Goal: Task Accomplishment & Management: Manage account settings

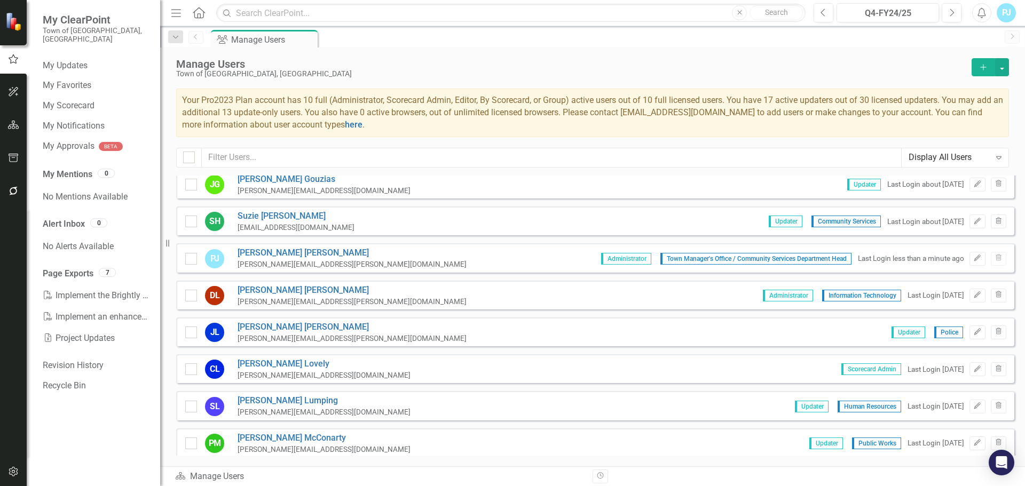
scroll to position [248, 0]
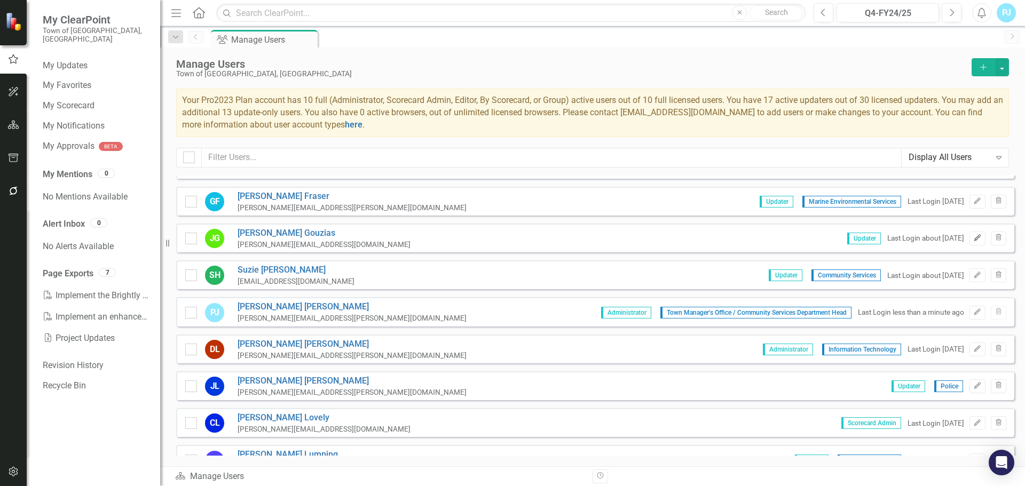
click at [973, 241] on icon "Edit" at bounding box center [977, 238] width 8 height 6
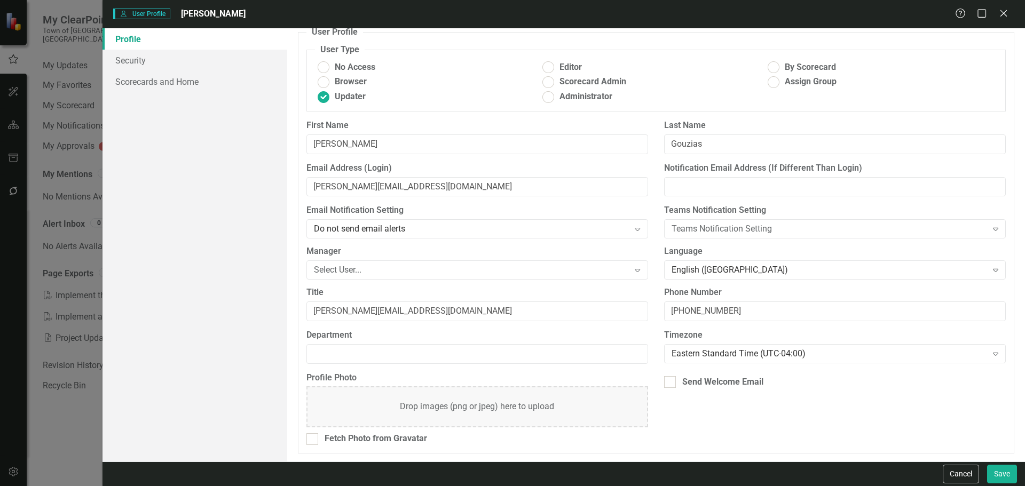
scroll to position [0, 0]
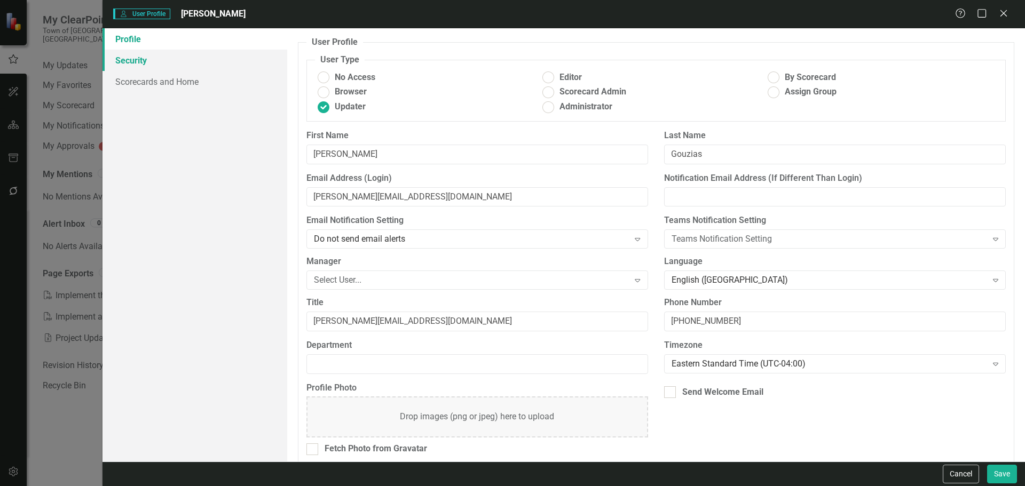
click at [135, 59] on link "Security" at bounding box center [194, 60] width 185 height 21
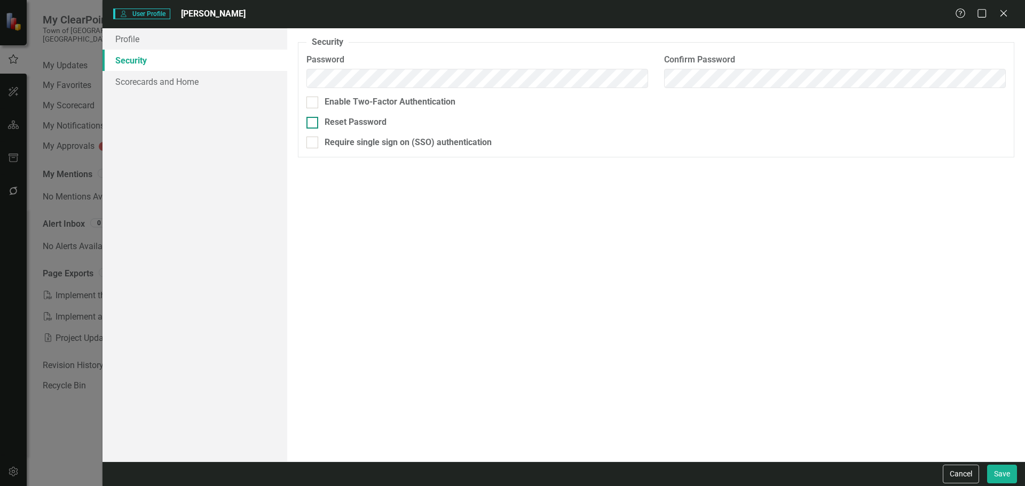
click at [315, 123] on div at bounding box center [312, 123] width 12 height 12
click at [313, 123] on input "Reset Password" at bounding box center [309, 120] width 7 height 7
checkbox input "true"
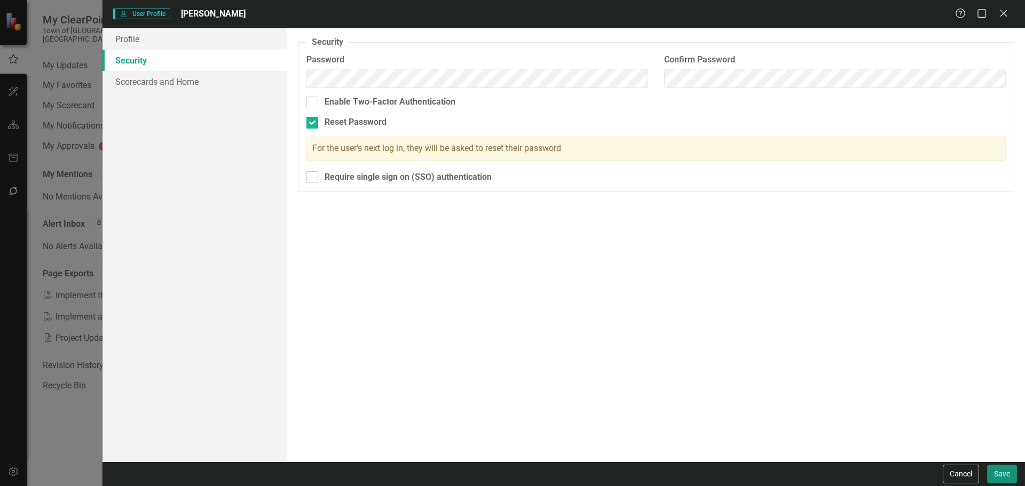
click at [997, 472] on button "Save" at bounding box center [1002, 474] width 30 height 19
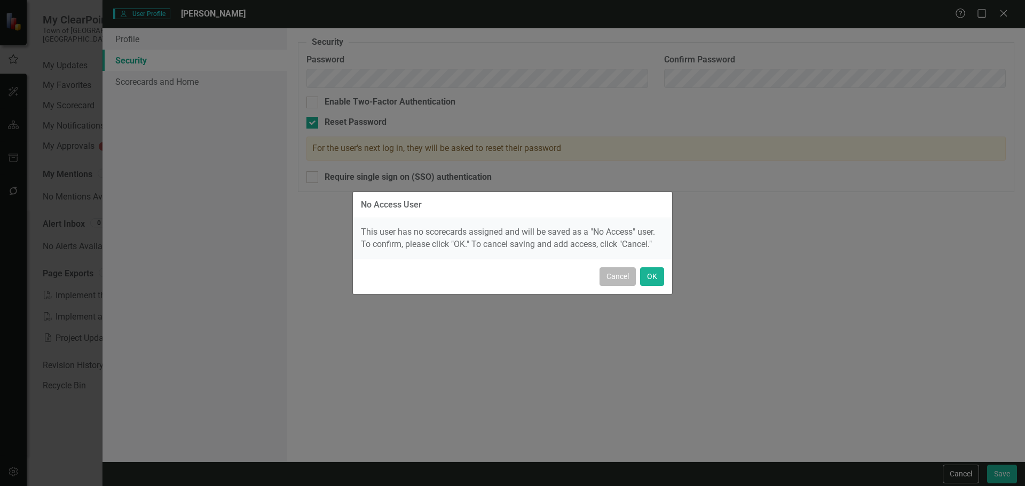
click at [625, 277] on button "Cancel" at bounding box center [617, 276] width 36 height 19
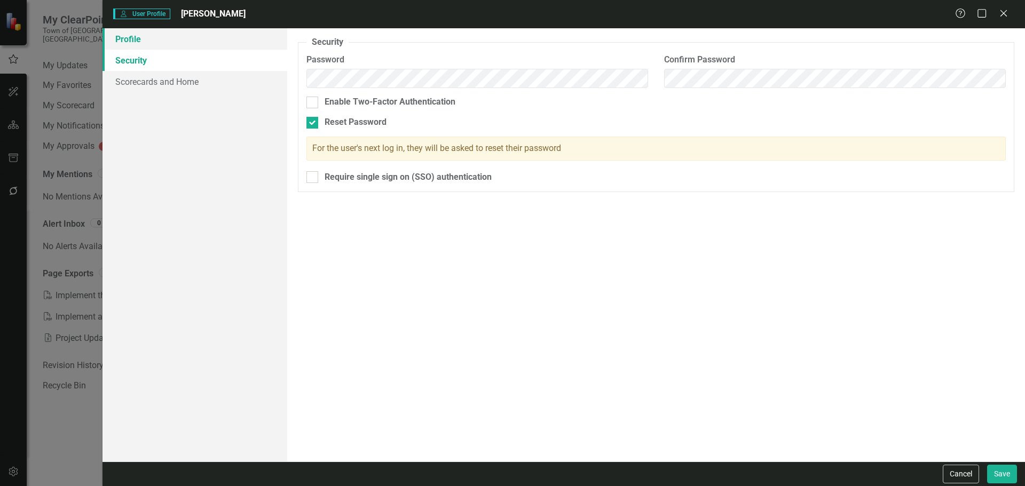
click at [138, 40] on link "Profile" at bounding box center [194, 38] width 185 height 21
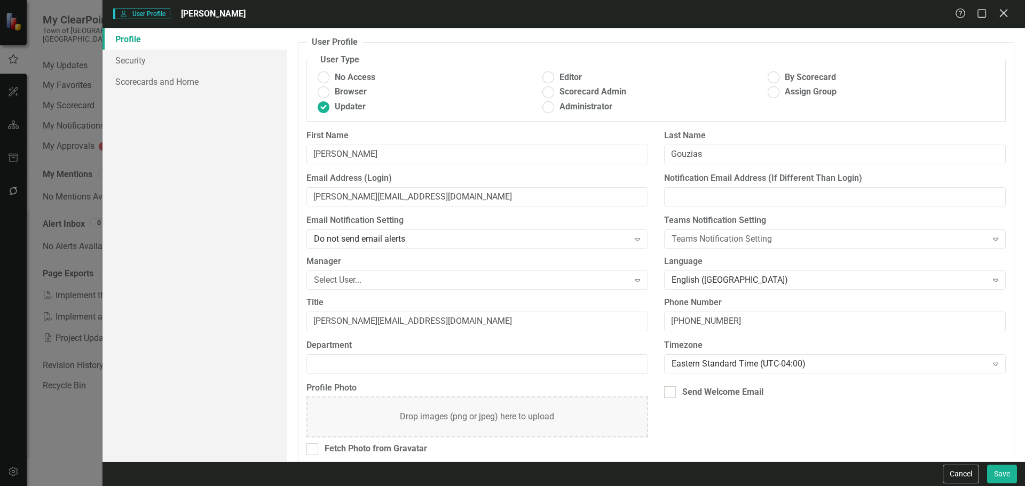
click at [1001, 12] on icon "Close" at bounding box center [1002, 13] width 13 height 10
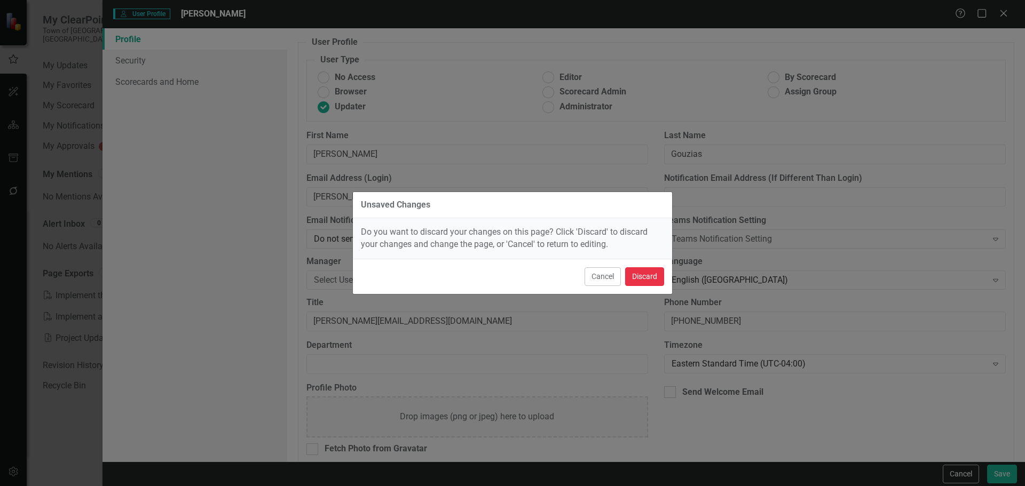
click at [639, 278] on button "Discard" at bounding box center [644, 276] width 39 height 19
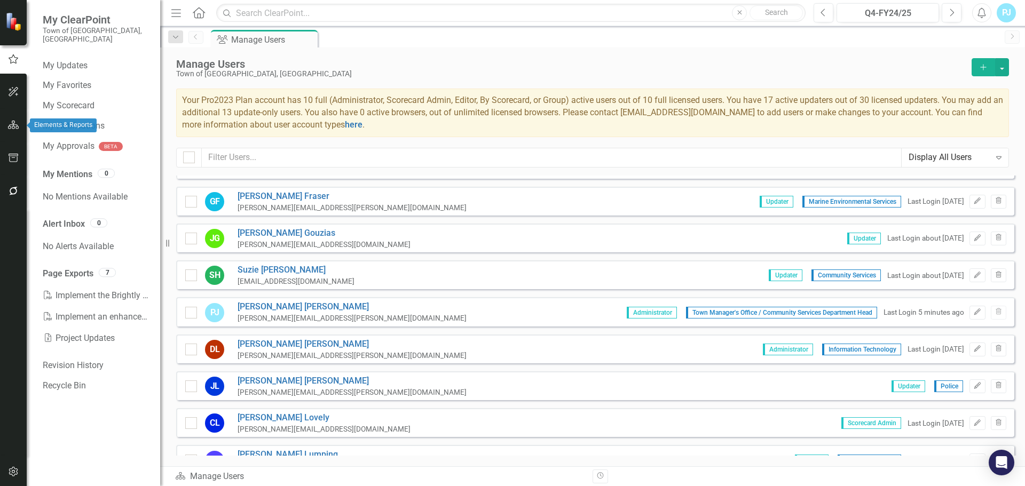
click at [8, 126] on icon "button" at bounding box center [13, 125] width 11 height 9
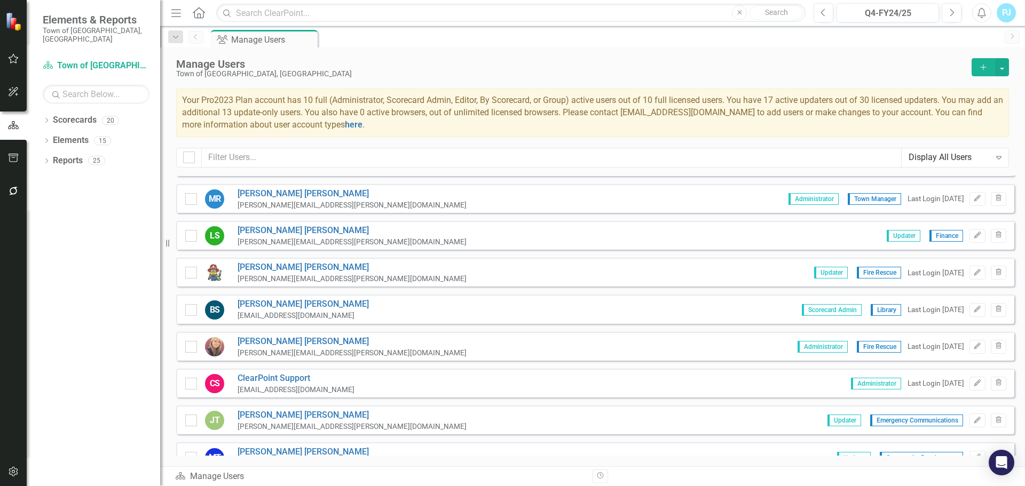
scroll to position [728, 0]
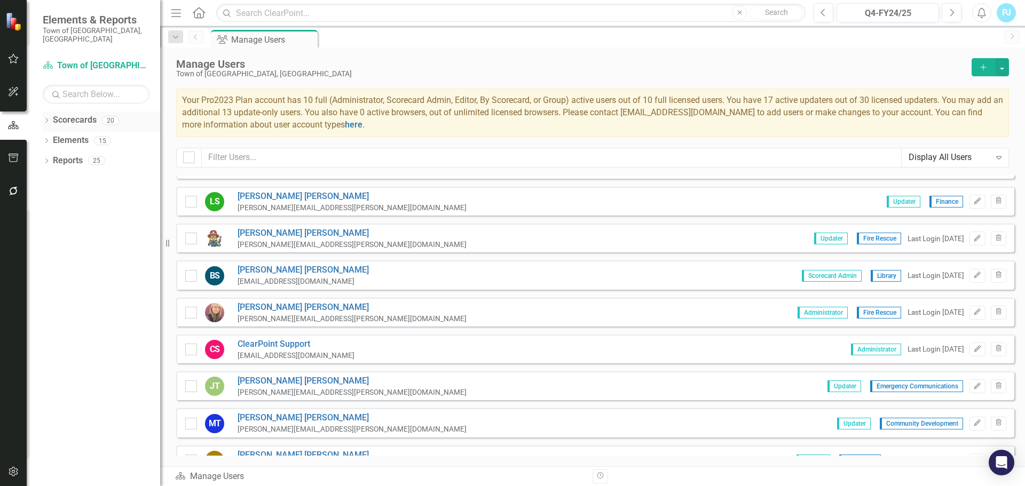
click at [79, 114] on link "Scorecards" at bounding box center [75, 120] width 44 height 12
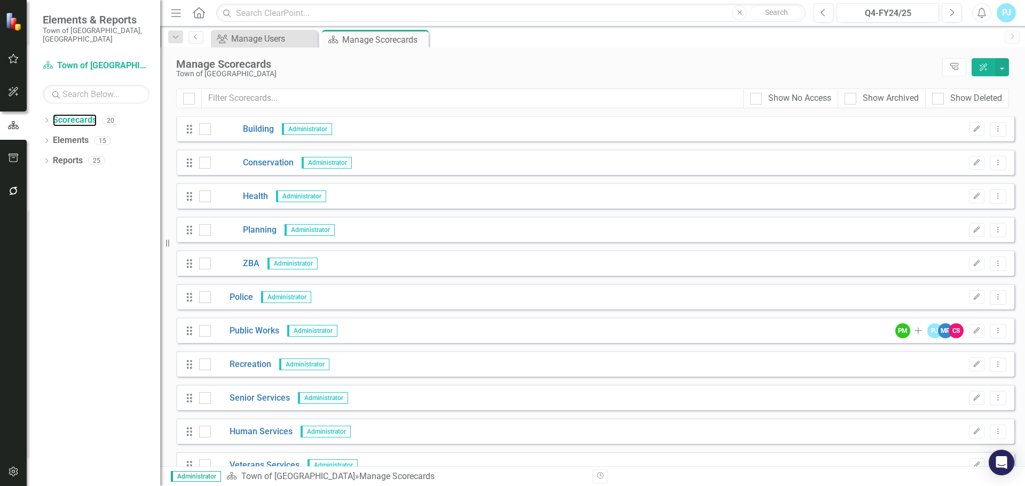
scroll to position [322, 0]
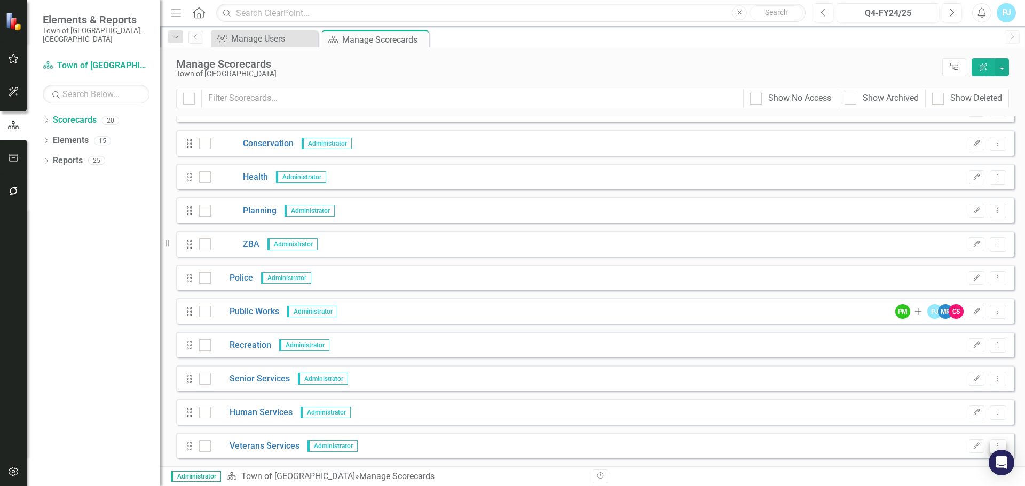
click at [993, 446] on icon "Dropdown Menu" at bounding box center [997, 445] width 9 height 7
click at [945, 375] on link "Edit Edit Scorecard" at bounding box center [938, 370] width 118 height 20
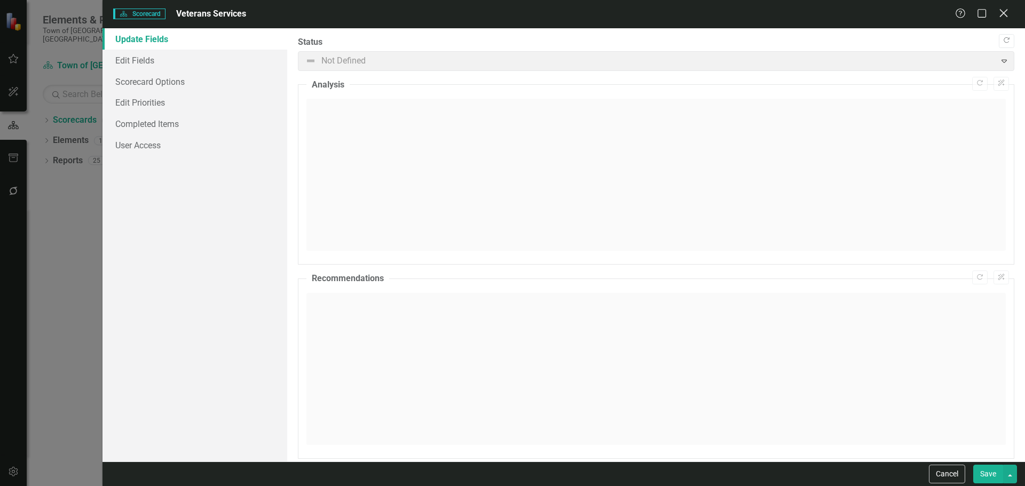
click at [1006, 17] on icon "Close" at bounding box center [1002, 13] width 13 height 10
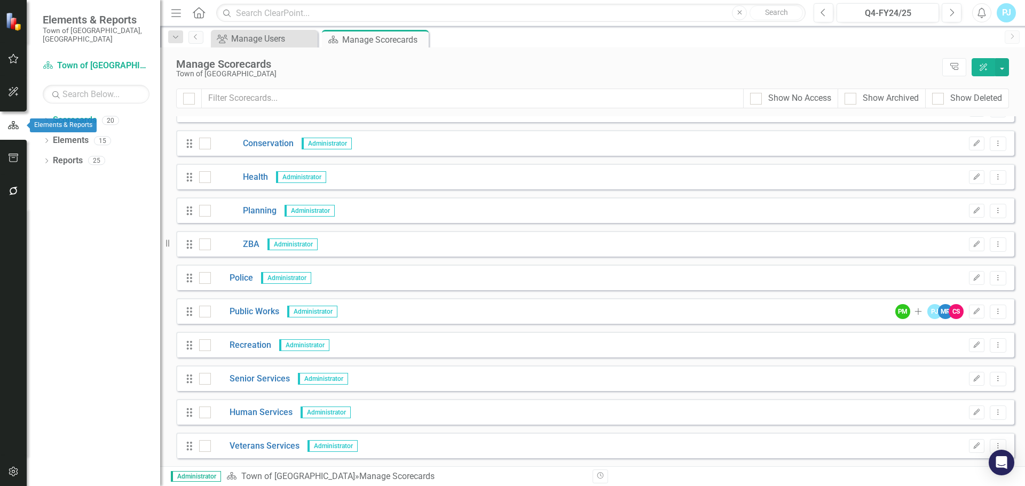
click at [17, 130] on icon "button" at bounding box center [13, 126] width 12 height 10
click at [77, 60] on link "Scorecard Town of Falmouth" at bounding box center [96, 66] width 107 height 12
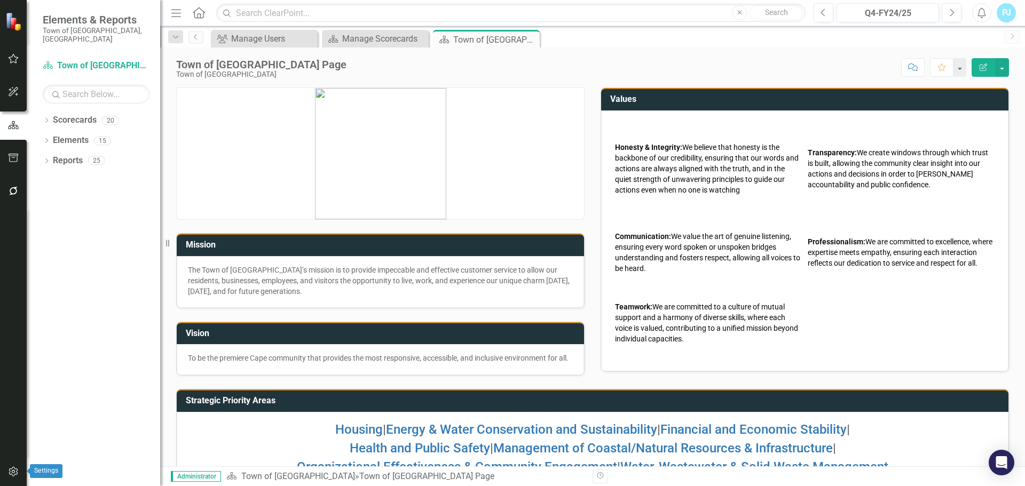
click at [11, 471] on icon "button" at bounding box center [13, 471] width 11 height 9
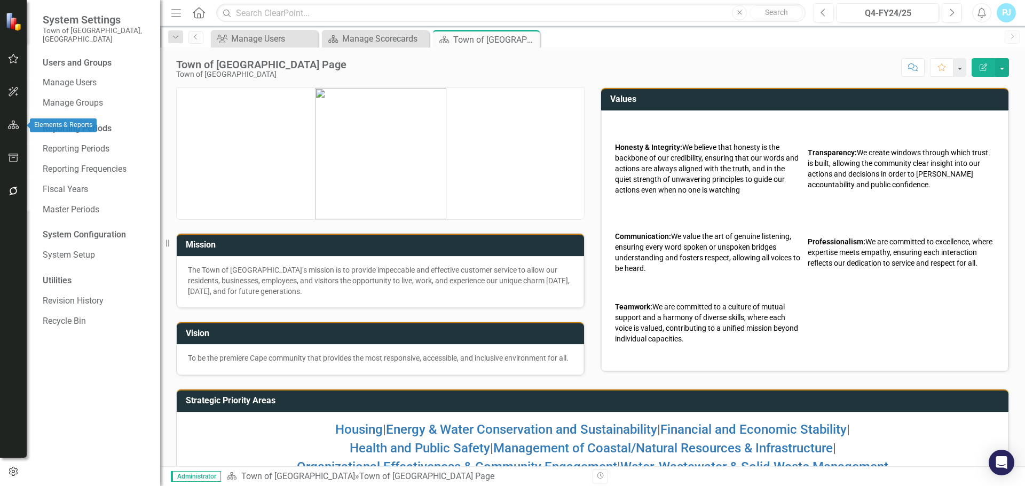
click at [7, 123] on button "button" at bounding box center [14, 125] width 24 height 22
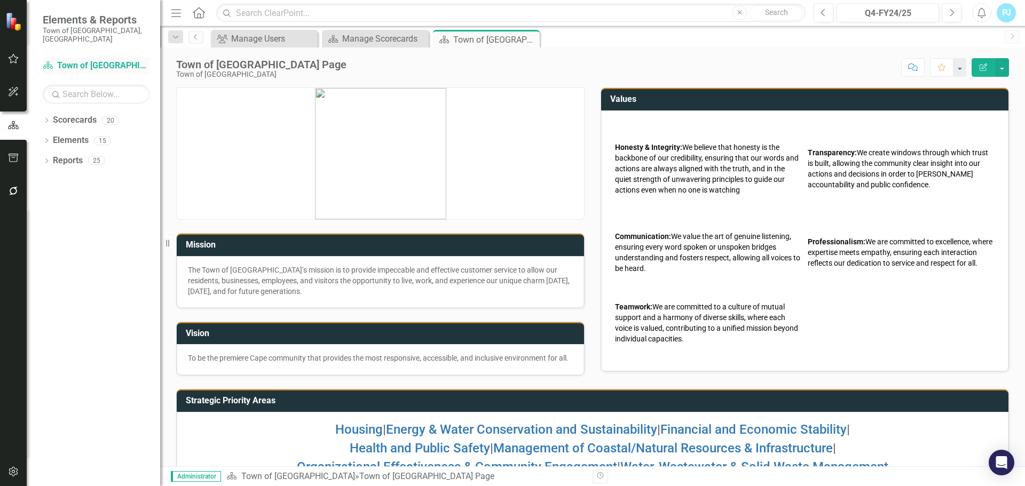
click at [88, 60] on link "Scorecard Town of Falmouth" at bounding box center [96, 66] width 107 height 12
click at [383, 33] on div "Manage Scorecards" at bounding box center [377, 38] width 70 height 13
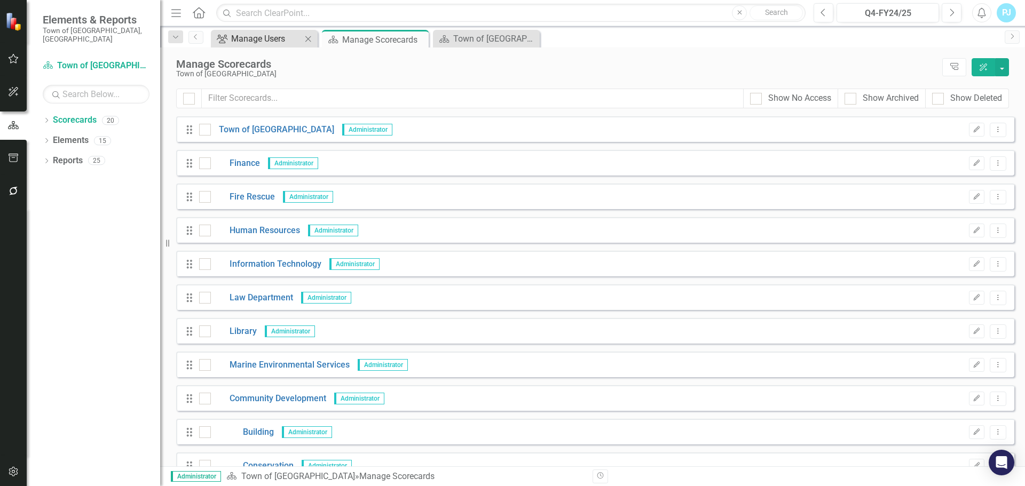
click at [270, 44] on div "Manage Users" at bounding box center [266, 38] width 70 height 13
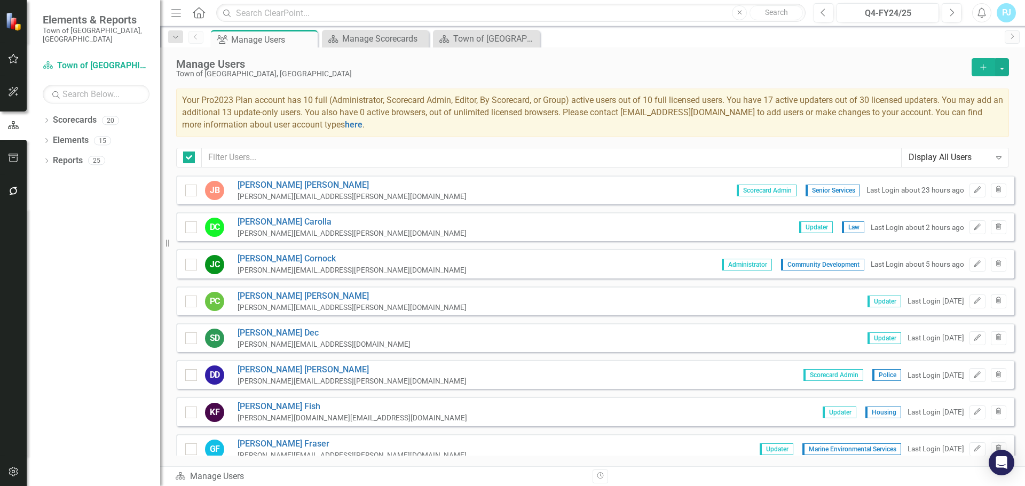
checkbox input "false"
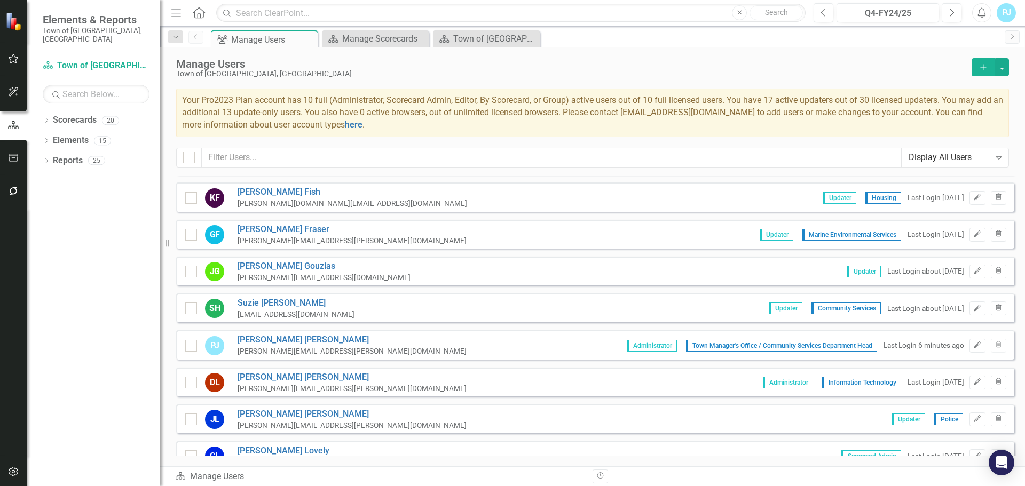
scroll to position [374, 0]
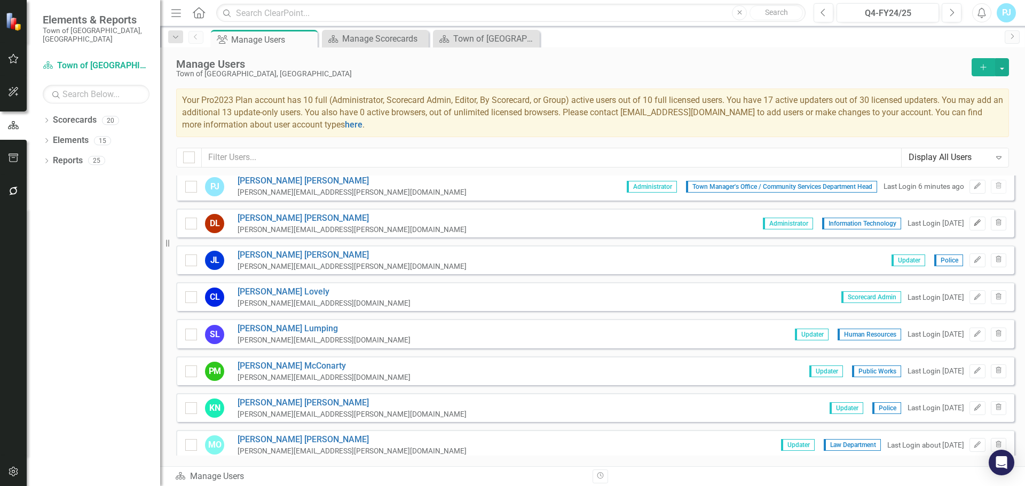
click at [973, 224] on icon "Edit" at bounding box center [977, 223] width 8 height 6
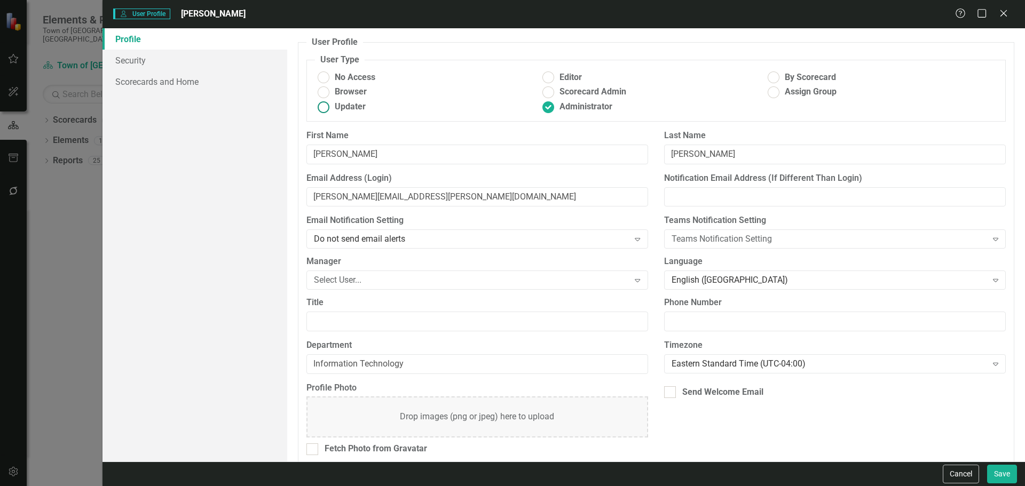
click at [328, 106] on ins at bounding box center [323, 107] width 17 height 17
click at [328, 106] on input "Updater" at bounding box center [323, 107] width 17 height 17
radio input "true"
click at [1003, 474] on button "Save" at bounding box center [1002, 474] width 30 height 19
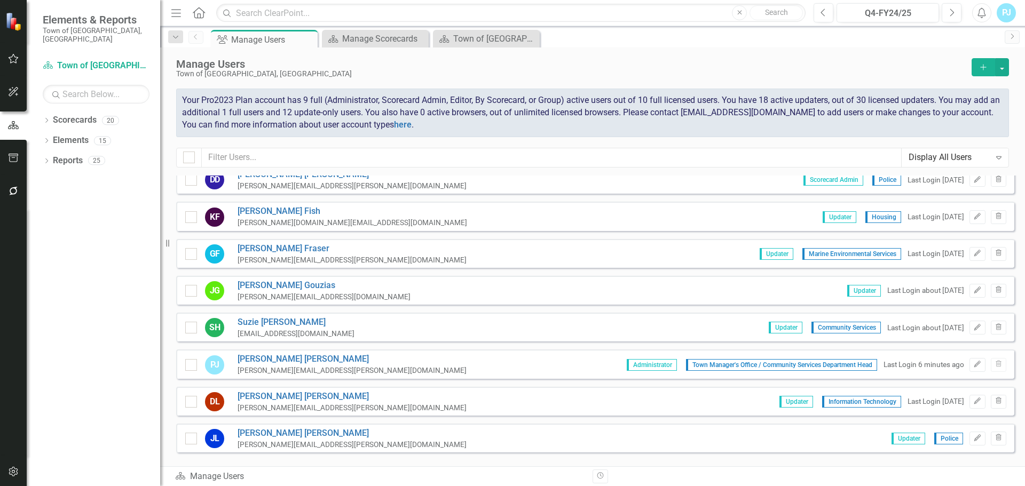
scroll to position [194, 0]
click at [973, 294] on icon "Edit" at bounding box center [977, 291] width 8 height 6
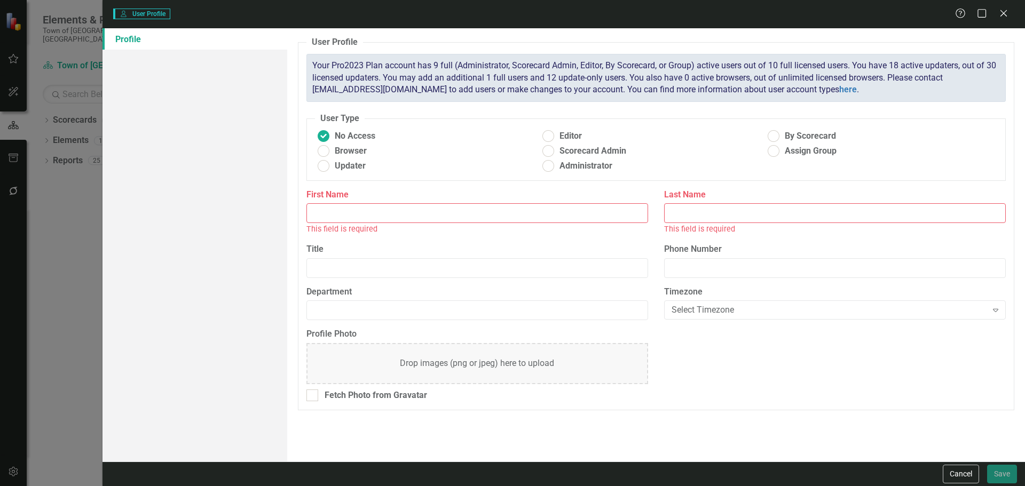
type input "[PERSON_NAME]"
type input "Gouzias"
type input "[PERSON_NAME][EMAIL_ADDRESS][DOMAIN_NAME]"
type input "508-495-7450"
radio input "false"
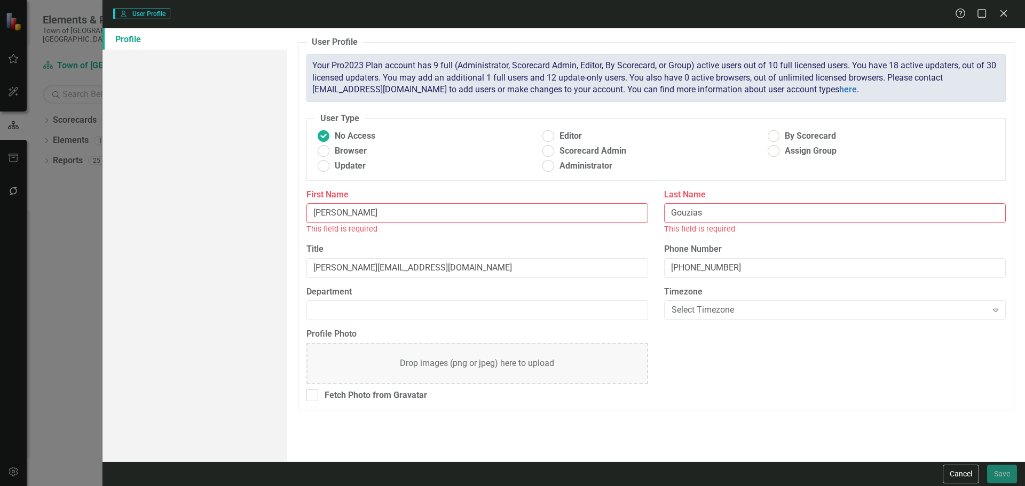
radio input "true"
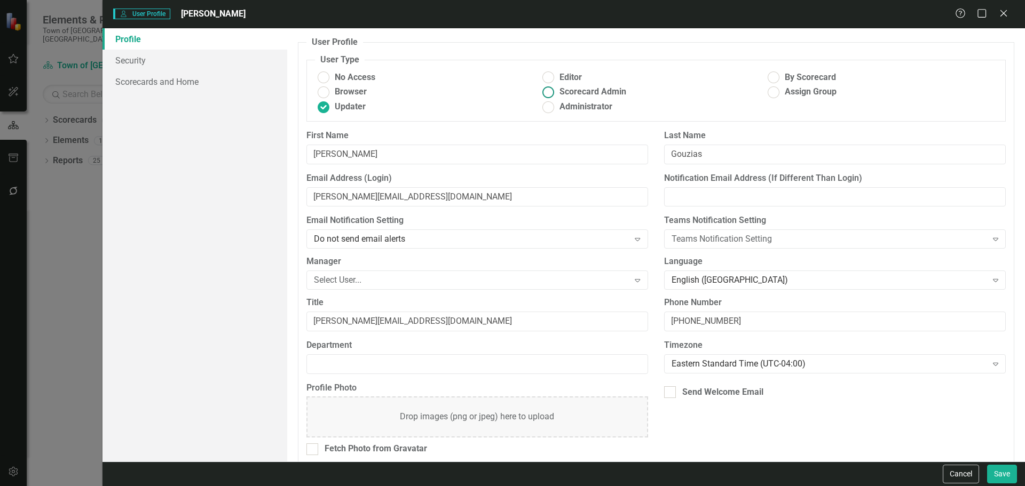
click at [547, 93] on ins at bounding box center [548, 92] width 17 height 17
click at [547, 93] on input "Scorecard Admin" at bounding box center [548, 92] width 17 height 17
radio input "true"
click at [162, 78] on link "Scorecards and Home" at bounding box center [194, 81] width 185 height 21
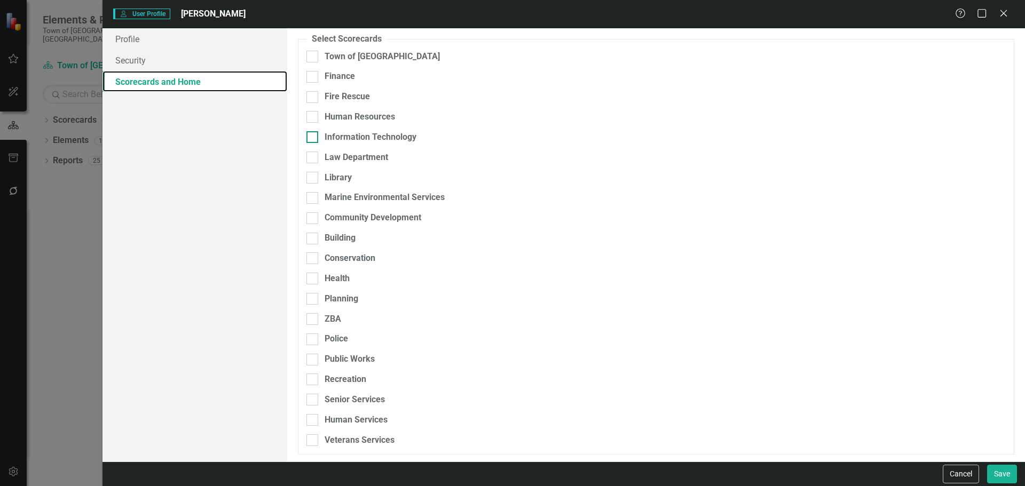
scroll to position [94, 0]
click at [311, 437] on input "Veterans Services" at bounding box center [309, 436] width 7 height 7
checkbox input "true"
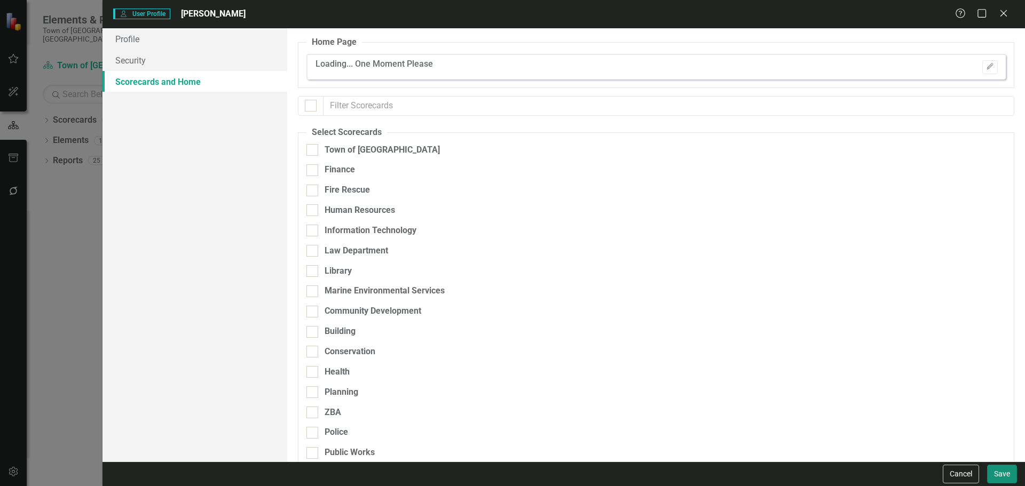
click at [1001, 475] on button "Save" at bounding box center [1002, 474] width 30 height 19
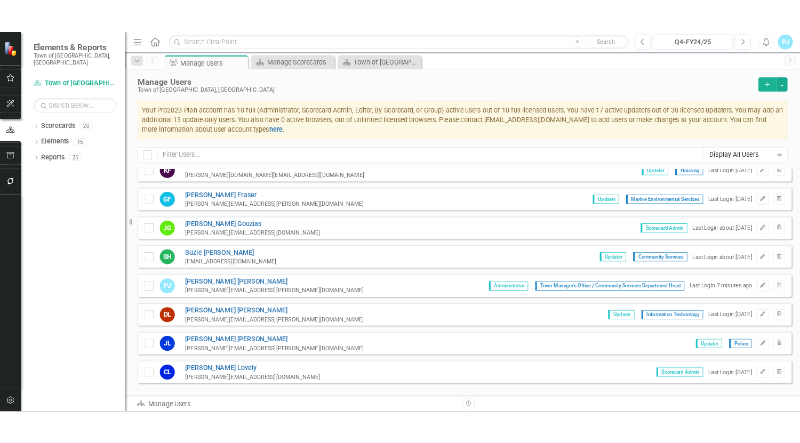
scroll to position [213, 0]
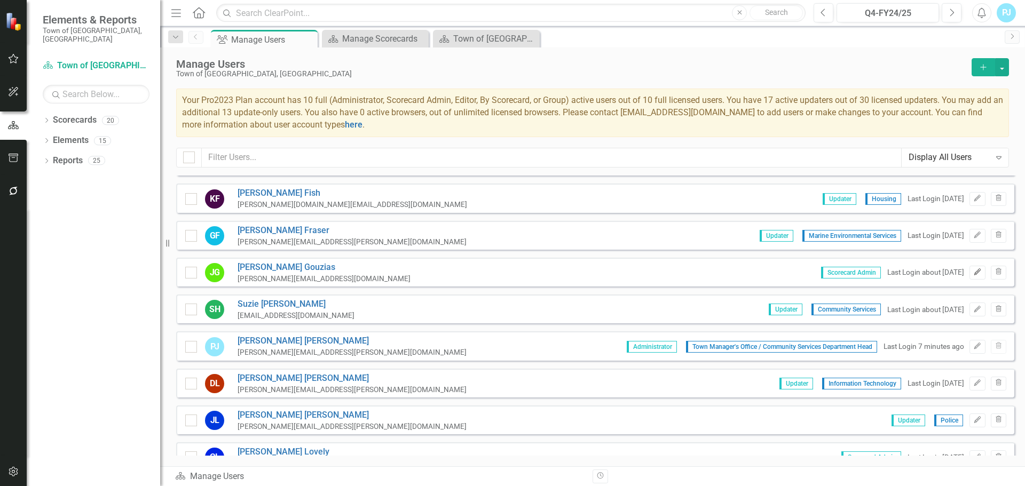
click at [973, 269] on icon "Edit" at bounding box center [977, 272] width 8 height 6
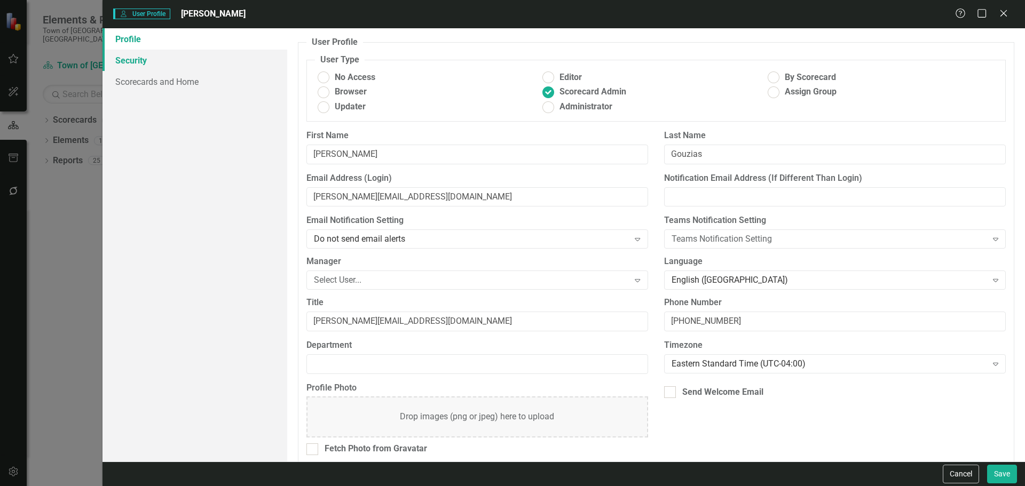
click at [134, 65] on link "Security" at bounding box center [194, 60] width 185 height 21
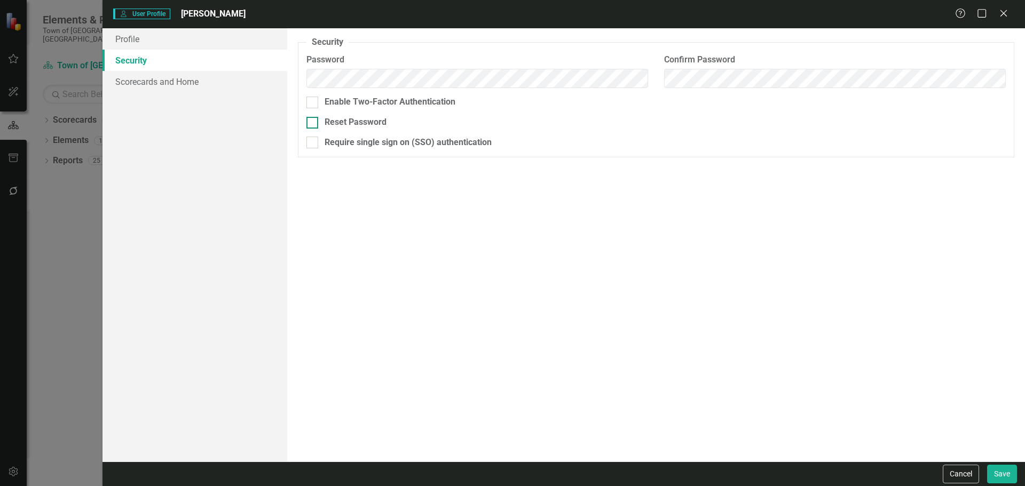
click at [311, 124] on div at bounding box center [312, 123] width 12 height 12
click at [311, 124] on input "Reset Password" at bounding box center [309, 120] width 7 height 7
checkbox input "true"
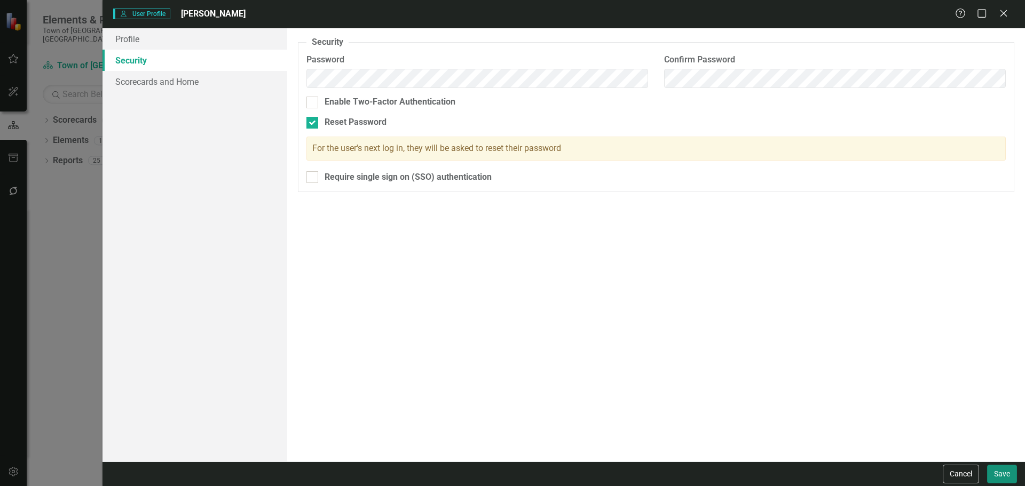
click at [1002, 475] on button "Save" at bounding box center [1002, 474] width 30 height 19
